Goal: Task Accomplishment & Management: Manage account settings

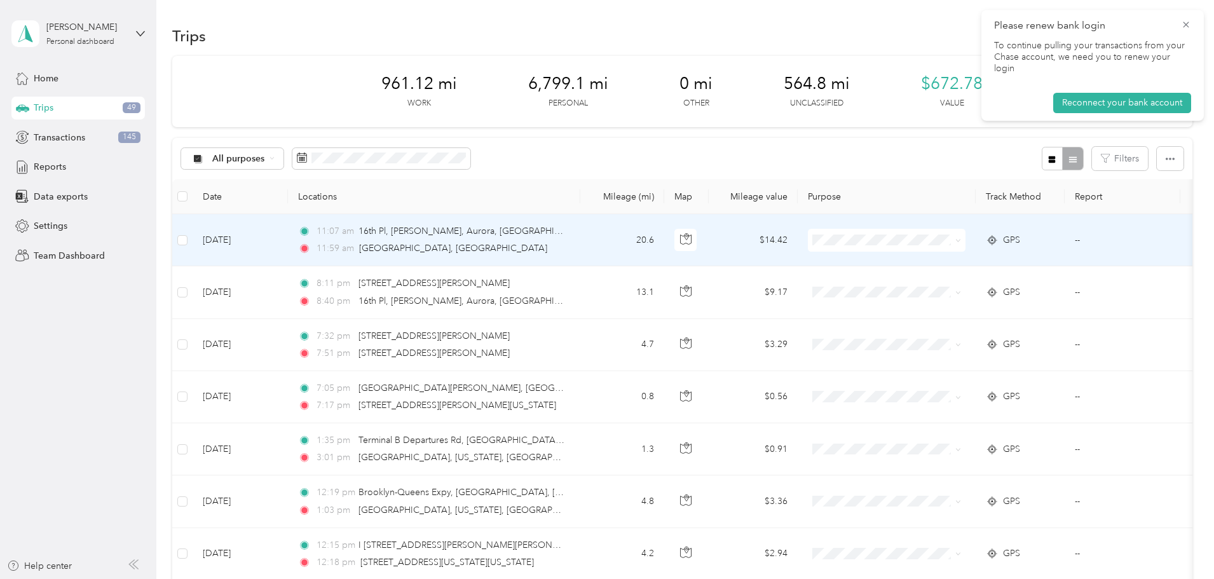
click at [565, 238] on div "11:07 am 16th Pl, [PERSON_NAME], [GEOGRAPHIC_DATA], [GEOGRAPHIC_DATA]" at bounding box center [431, 231] width 267 height 14
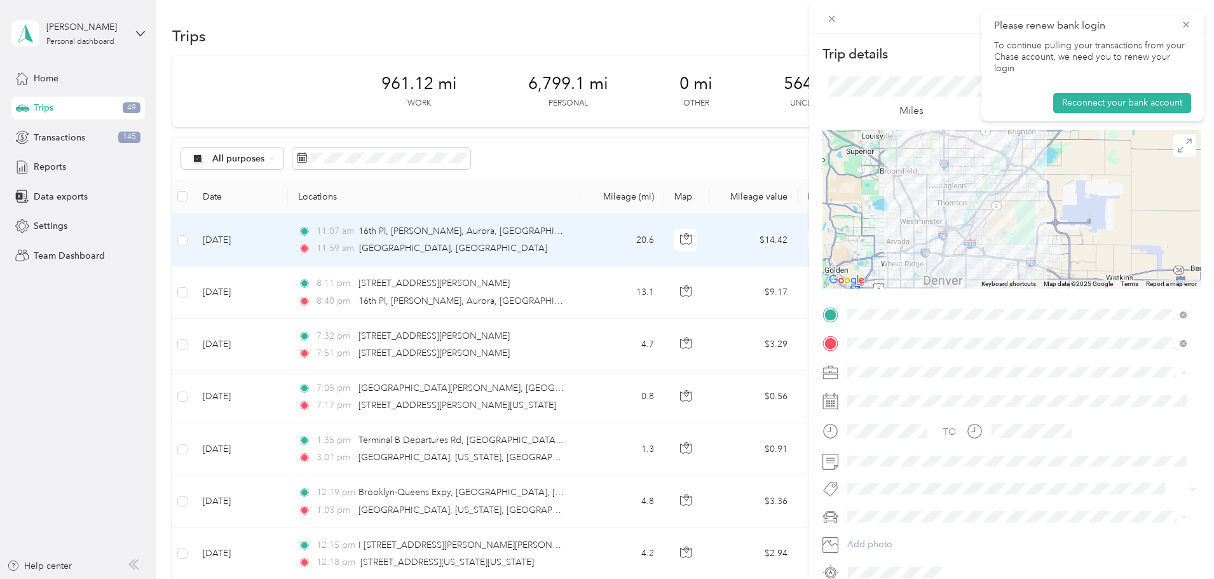
drag, startPoint x: 1014, startPoint y: 204, endPoint x: 976, endPoint y: 224, distance: 42.4
click at [976, 224] on div at bounding box center [1011, 209] width 378 height 159
